Goal: Information Seeking & Learning: Learn about a topic

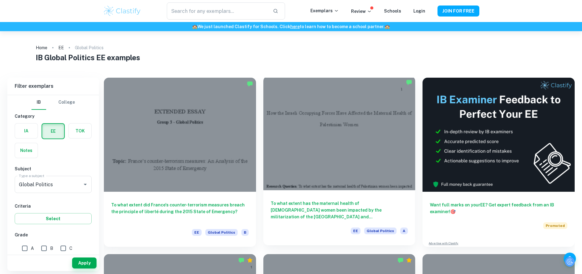
click at [271, 129] on div at bounding box center [340, 133] width 152 height 114
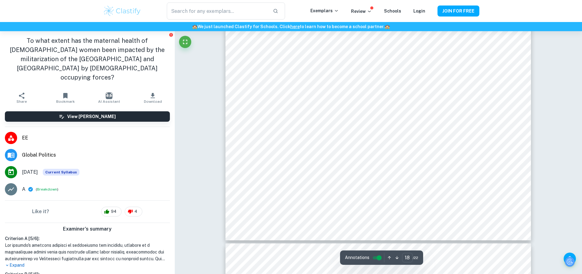
scroll to position [7155, 0]
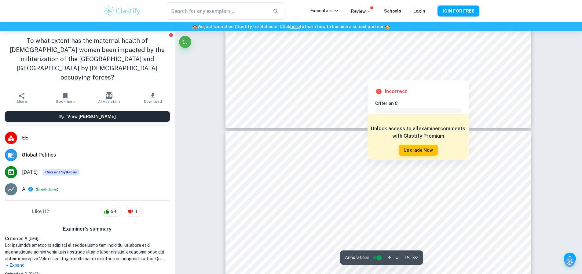
type input "19"
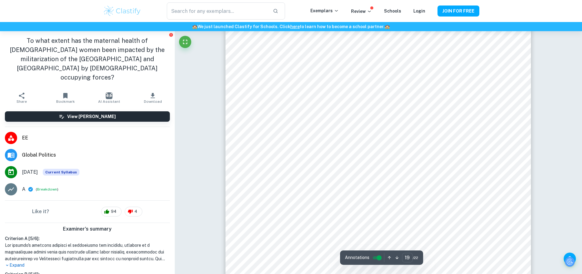
scroll to position [7430, 0]
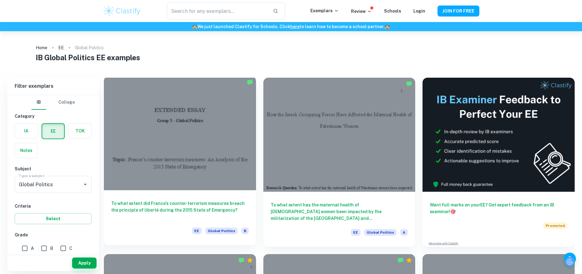
click at [175, 100] on div at bounding box center [180, 133] width 152 height 114
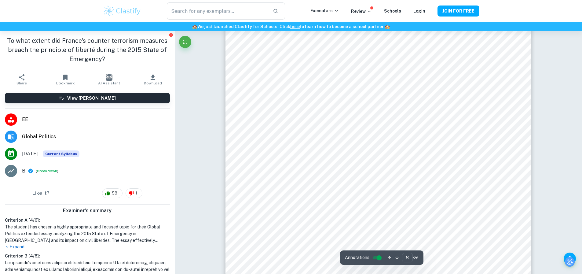
scroll to position [2874, 0]
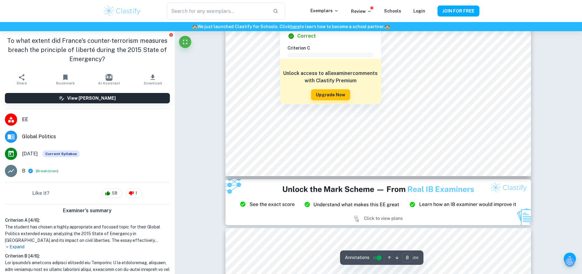
type input "9"
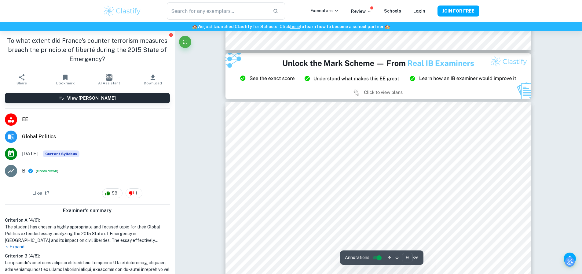
scroll to position [3302, 0]
